Goal: Information Seeking & Learning: Learn about a topic

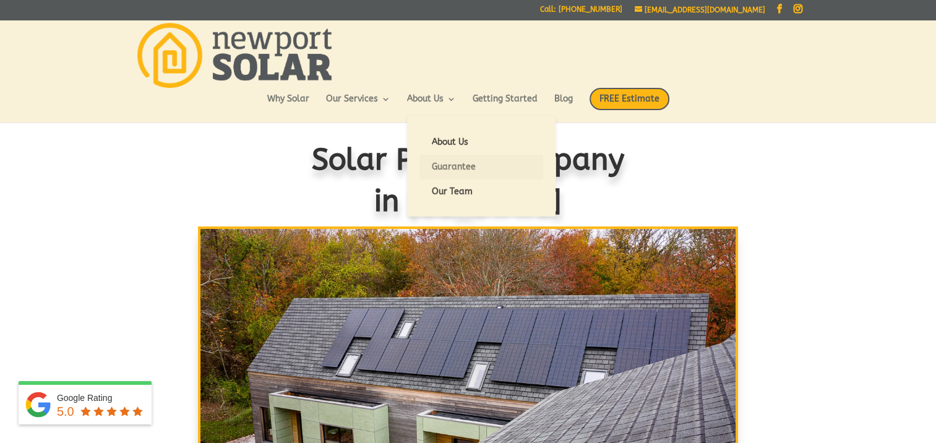
click at [444, 168] on link "Guarantee" at bounding box center [482, 167] width 124 height 25
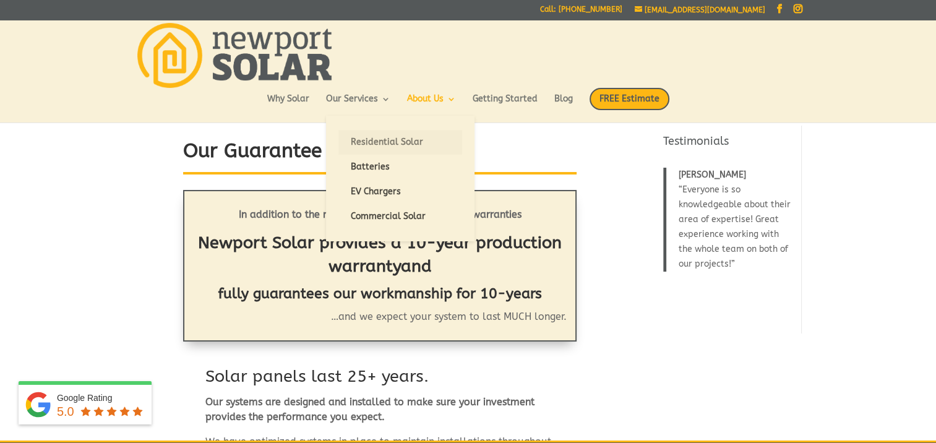
click at [384, 141] on link "Residential Solar" at bounding box center [400, 142] width 124 height 25
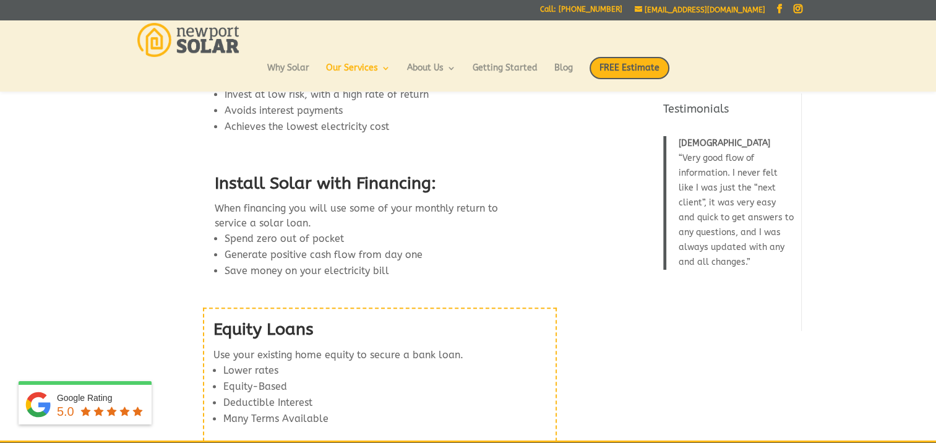
scroll to position [1374, 0]
